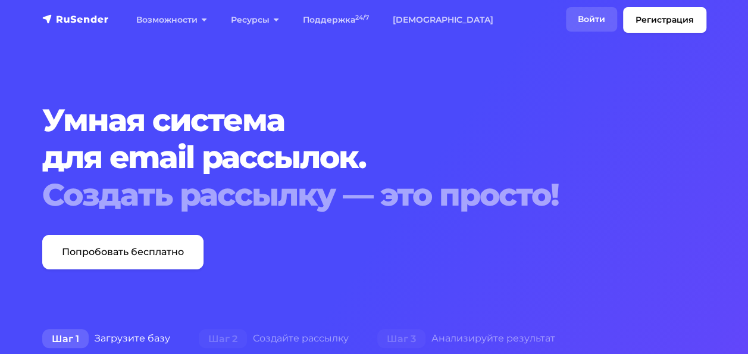
click at [588, 18] on link "Войти" at bounding box center [591, 19] width 51 height 24
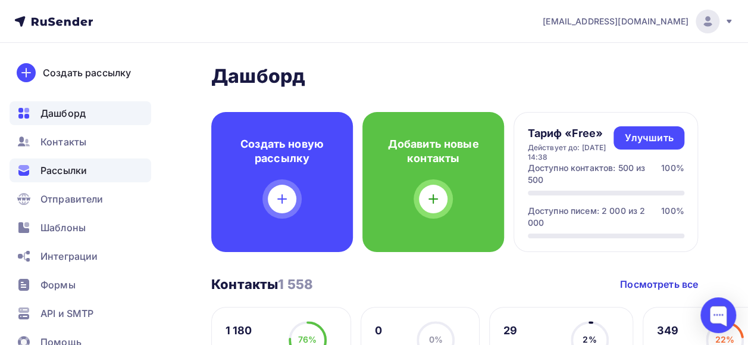
click at [74, 175] on span "Рассылки" at bounding box center [63, 170] width 46 height 14
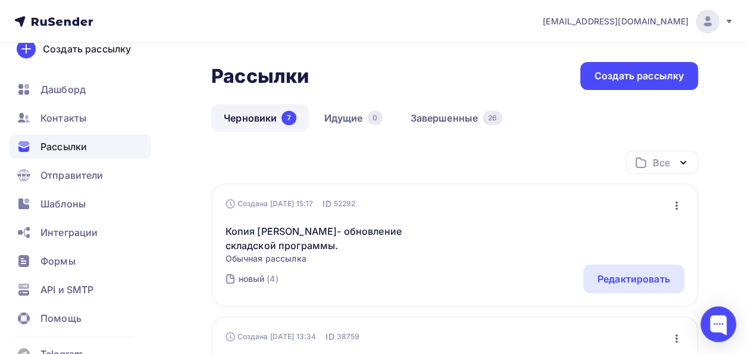
scroll to position [21, 0]
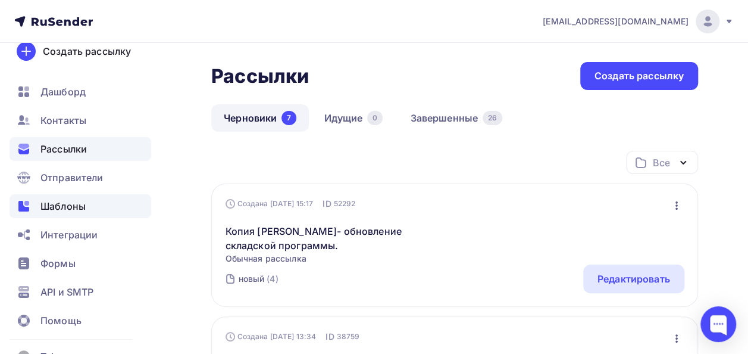
click at [87, 199] on div "Шаблоны" at bounding box center [81, 206] width 142 height 24
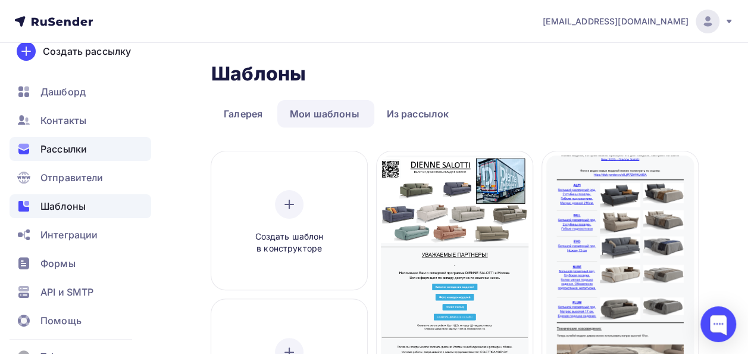
click at [86, 156] on div "Рассылки" at bounding box center [81, 149] width 142 height 24
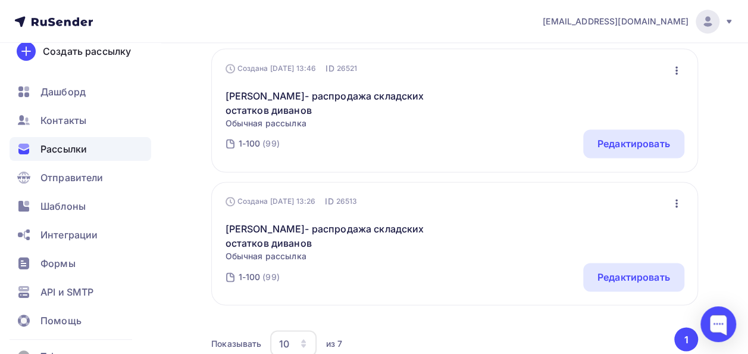
scroll to position [838, 0]
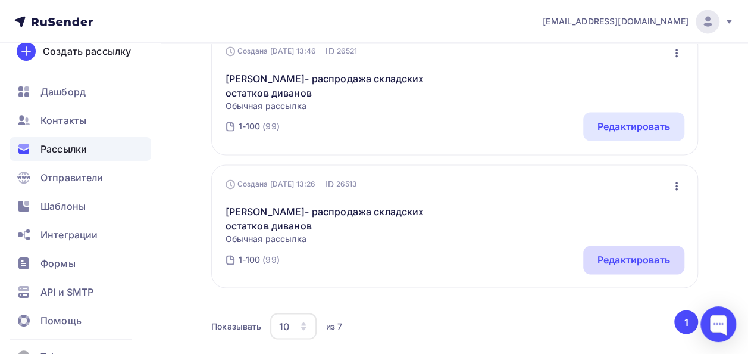
click at [619, 264] on div "Редактировать" at bounding box center [634, 259] width 73 height 14
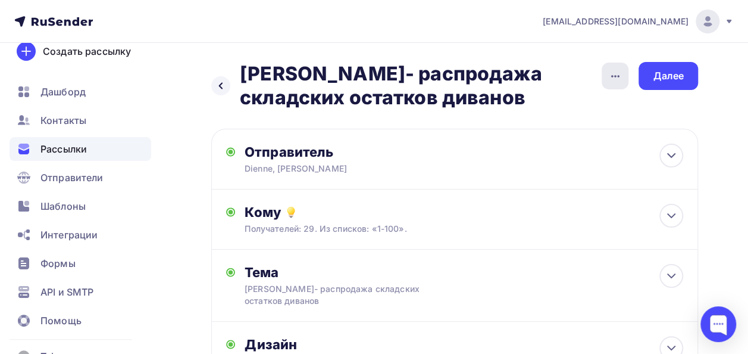
click at [623, 65] on div "button" at bounding box center [615, 76] width 27 height 27
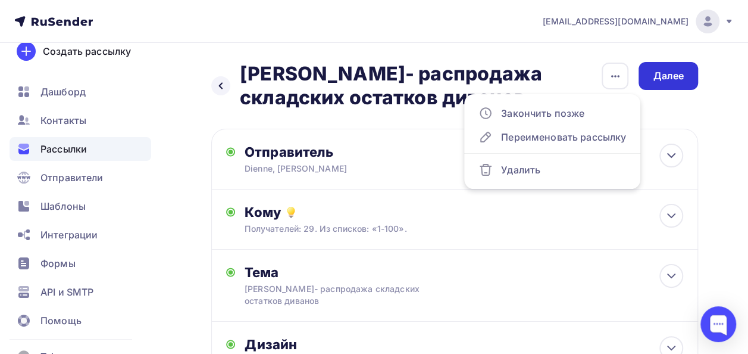
click at [661, 83] on div "Далее" at bounding box center [669, 76] width 60 height 28
